Goal: Check status

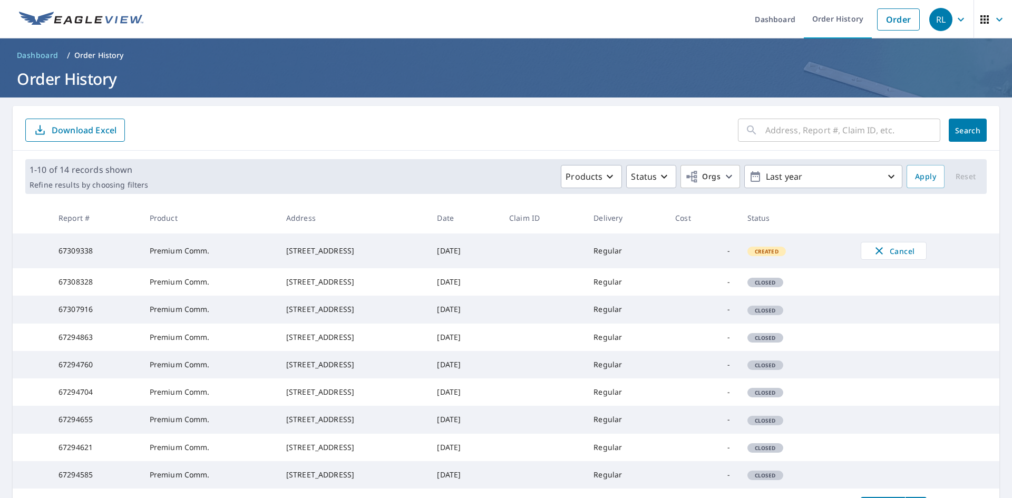
click at [630, 250] on td "Regular" at bounding box center [626, 251] width 82 height 35
click at [762, 23] on link "Dashboard" at bounding box center [774, 19] width 57 height 38
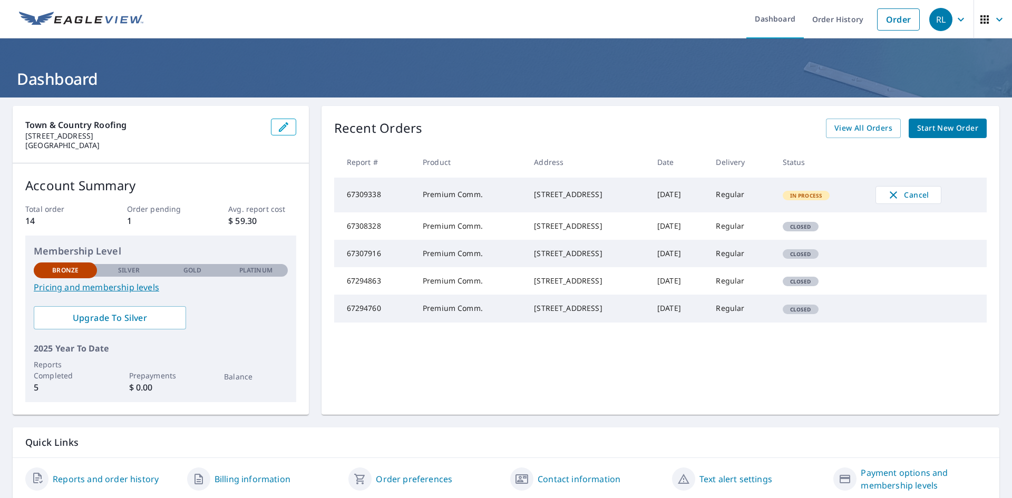
click at [812, 192] on div "In Process" at bounding box center [806, 195] width 47 height 9
